Goal: Information Seeking & Learning: Learn about a topic

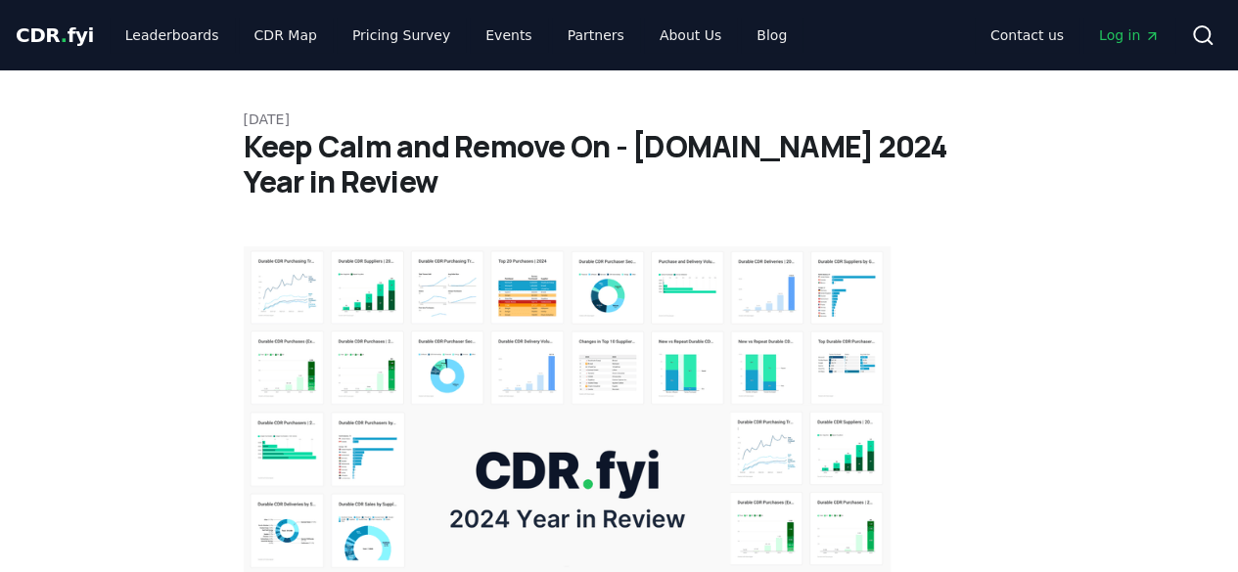
click at [528, 445] on img at bounding box center [568, 489] width 648 height 485
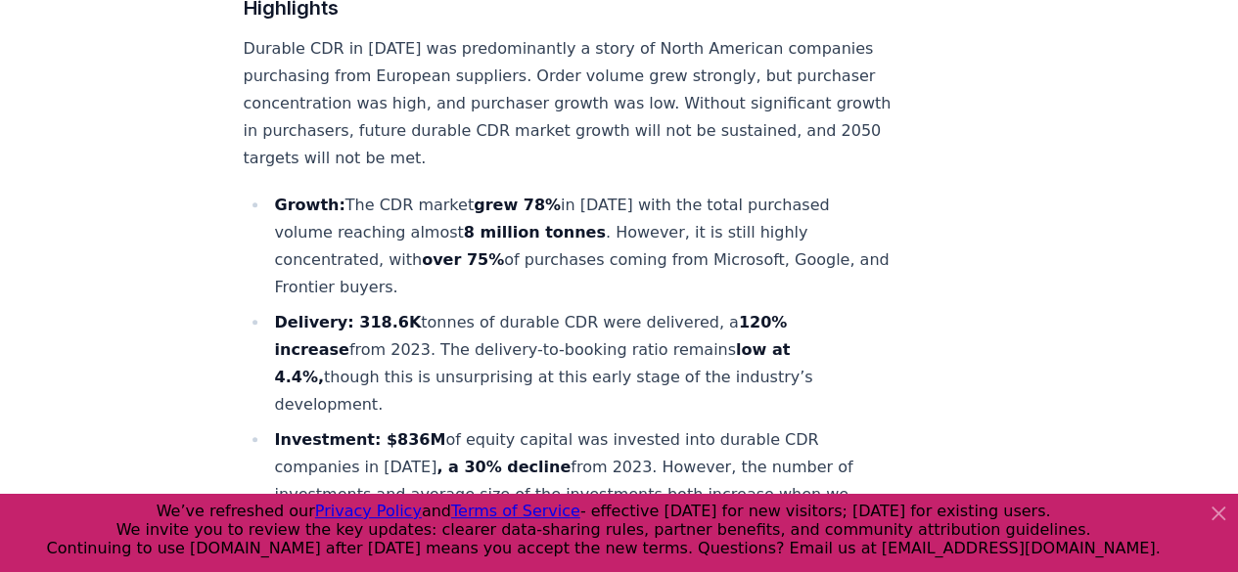
scroll to position [604, 0]
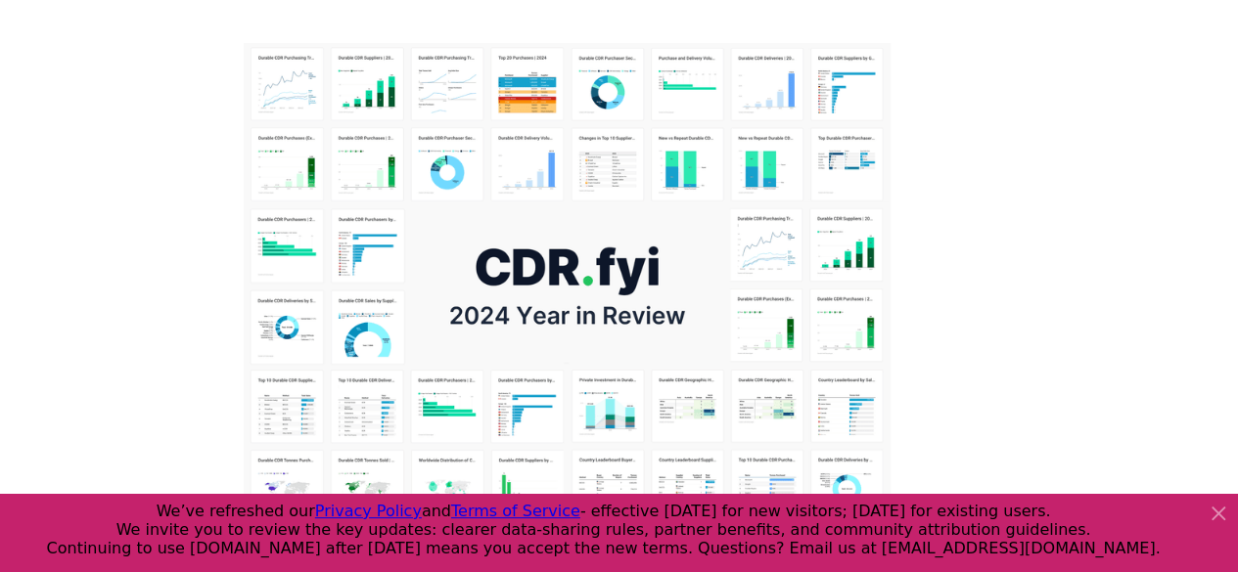
scroll to position [291, 0]
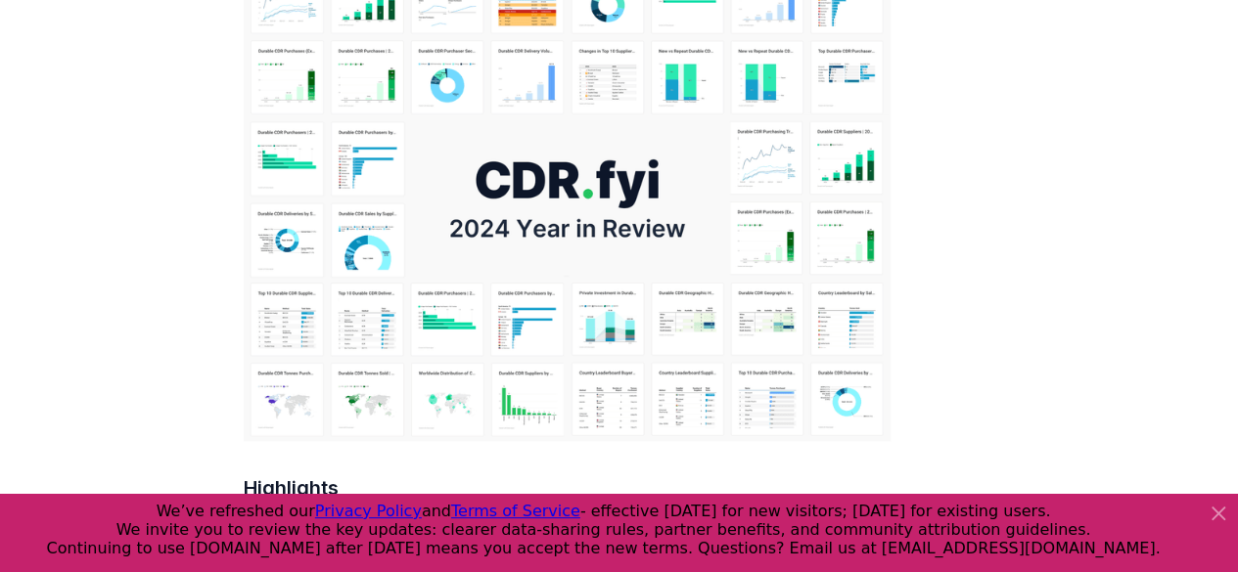
click at [509, 165] on img at bounding box center [568, 198] width 648 height 485
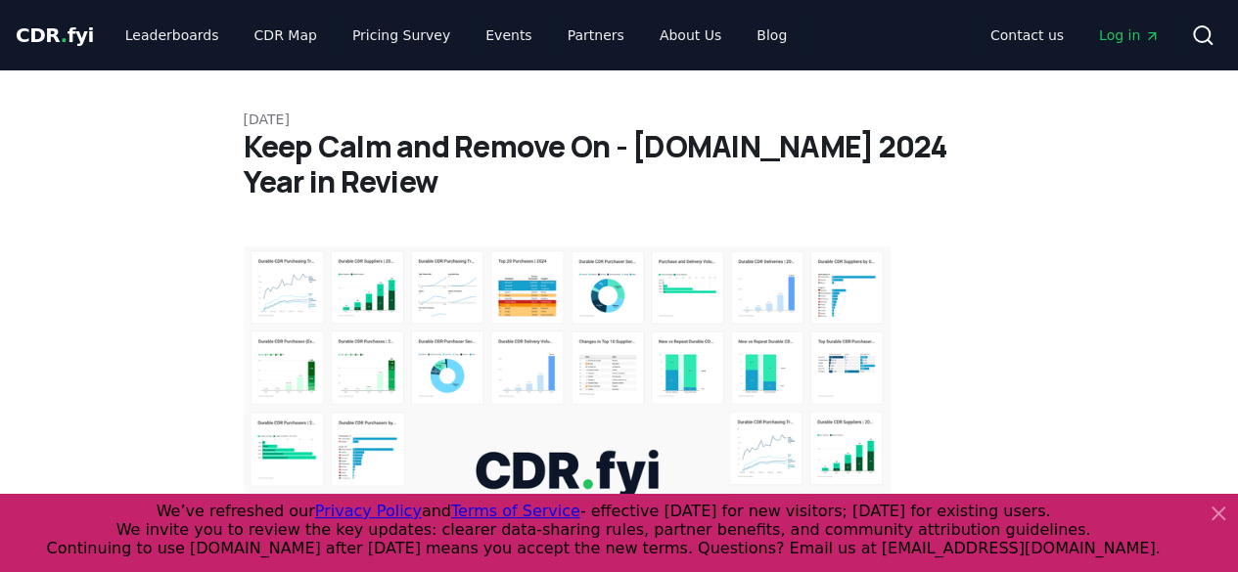
scroll to position [39, 0]
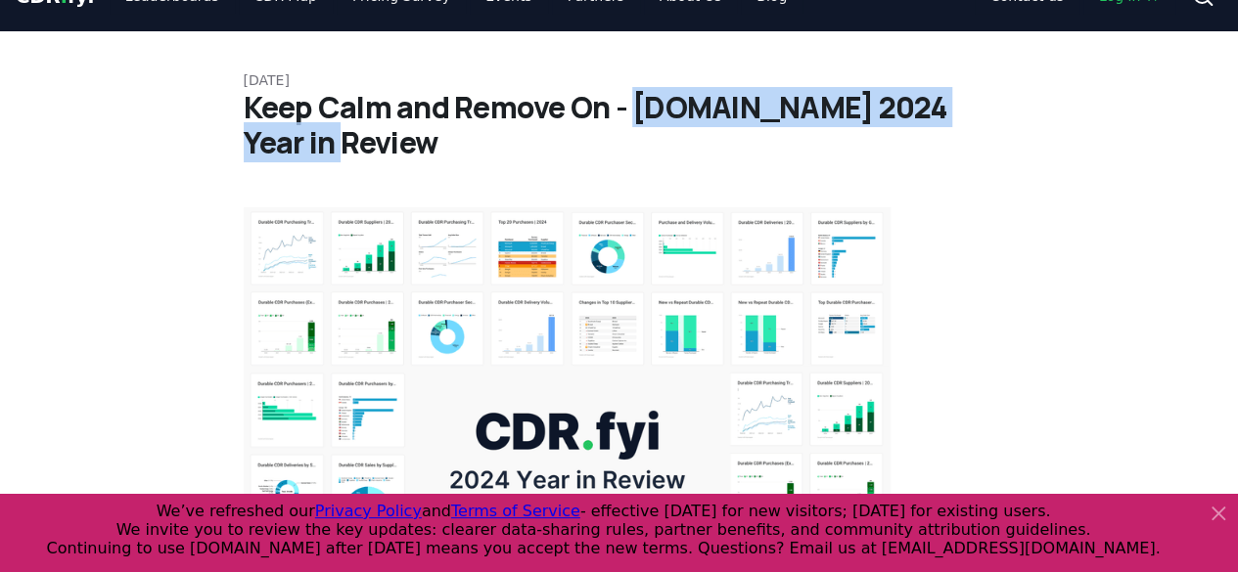
drag, startPoint x: 635, startPoint y: 101, endPoint x: 538, endPoint y: 151, distance: 109.0
click at [538, 151] on h1 "Keep Calm and Remove On - [DOMAIN_NAME] 2024 Year in Review" at bounding box center [620, 125] width 752 height 70
click at [628, 138] on h1 "Keep Calm and Remove On - [DOMAIN_NAME] 2024 Year in Review" at bounding box center [620, 125] width 752 height 70
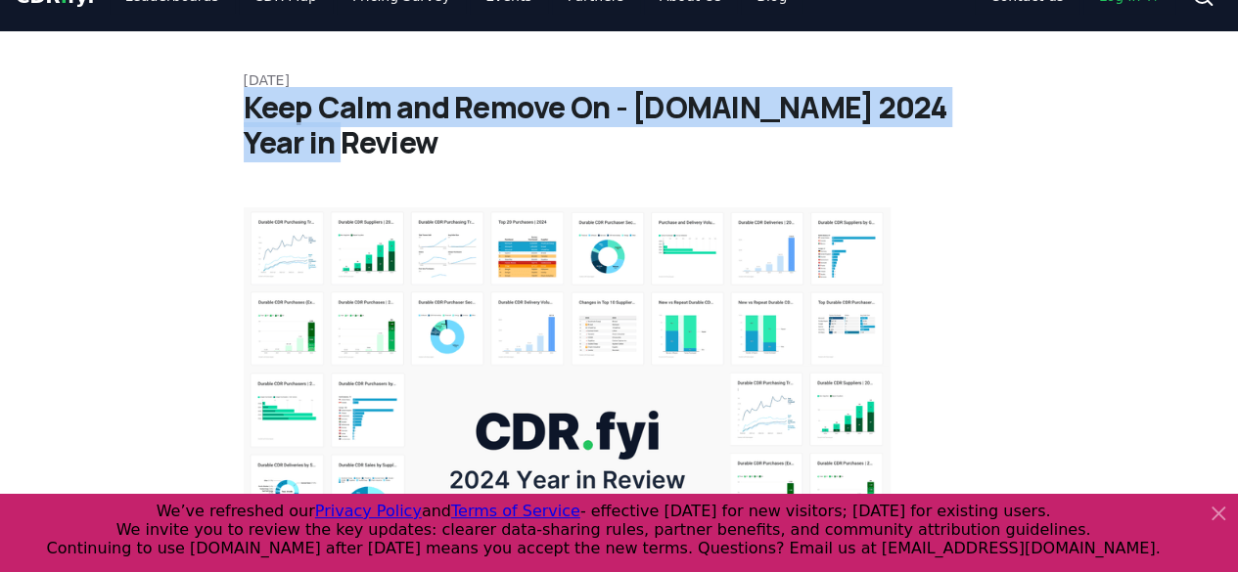
drag, startPoint x: 245, startPoint y: 99, endPoint x: 356, endPoint y: 138, distance: 118.2
click at [356, 138] on h1 "Keep Calm and Remove On - [DOMAIN_NAME] 2024 Year in Review" at bounding box center [620, 125] width 752 height 70
copy h1 "Keep Calm and Remove On - [DOMAIN_NAME] 2024 Year in Review"
